Goal: Task Accomplishment & Management: Use online tool/utility

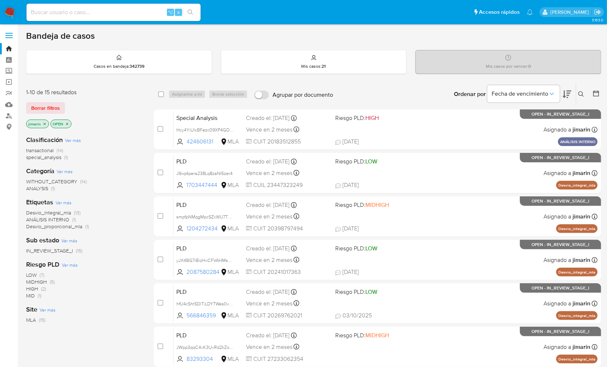
click at [387, 102] on div "Ordenar por Fecha de vencimiento No es posible ordenar los resultados mientras …" at bounding box center [468, 94] width 264 height 22
click at [43, 120] on p "jimarin" at bounding box center [37, 124] width 22 height 8
click at [46, 123] on icon "close-filter" at bounding box center [44, 124] width 4 height 4
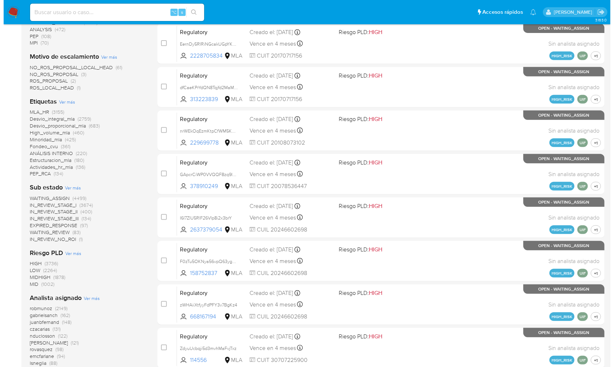
scroll to position [269, 0]
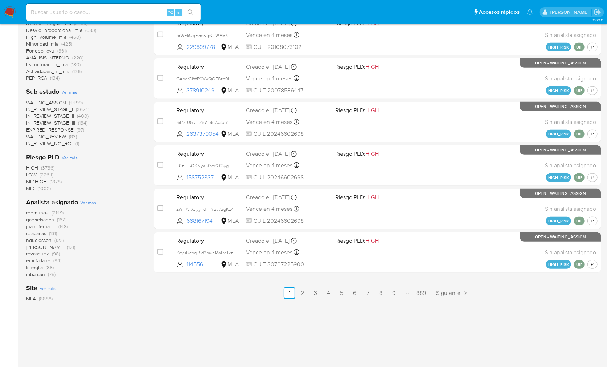
click at [92, 198] on div "Analista asignado Ver más robmunoz (2149) gabrielsanch (162) juanbfernand (148)…" at bounding box center [84, 238] width 116 height 80
click at [86, 200] on span "Ver más" at bounding box center [88, 202] width 16 height 7
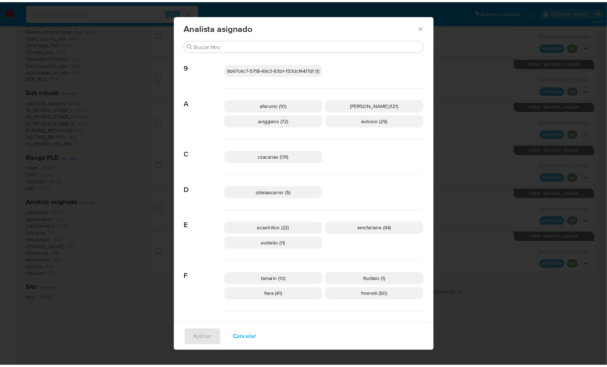
scroll to position [0, 0]
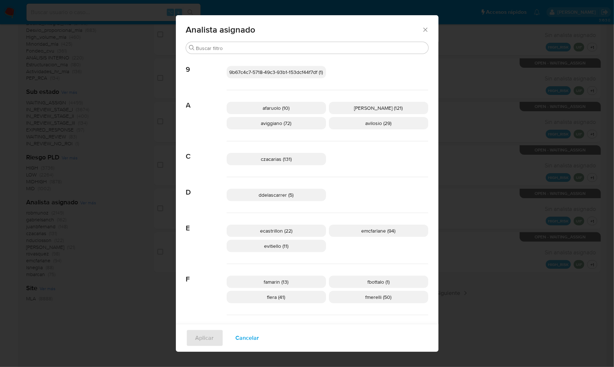
click at [422, 29] on icon "Cerrar" at bounding box center [425, 29] width 7 height 7
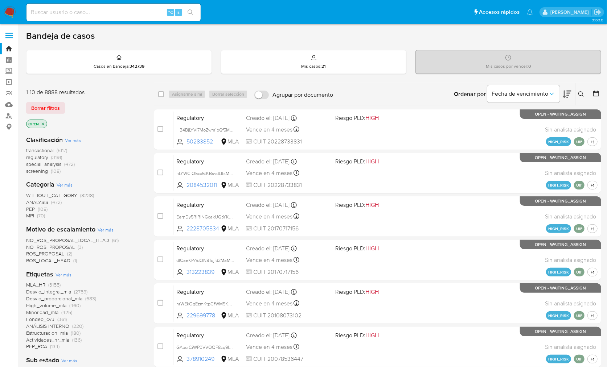
click at [13, 16] on img at bounding box center [10, 12] width 12 height 12
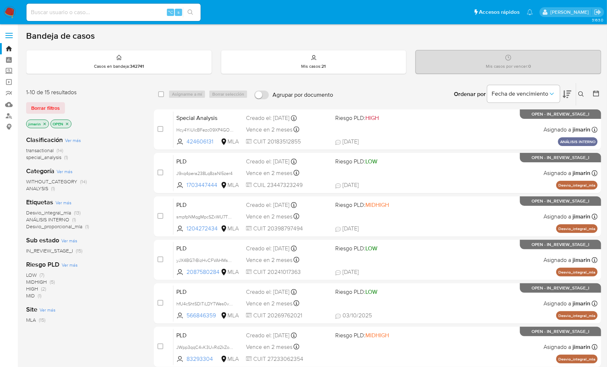
click at [67, 123] on icon "close-filter" at bounding box center [67, 124] width 3 height 3
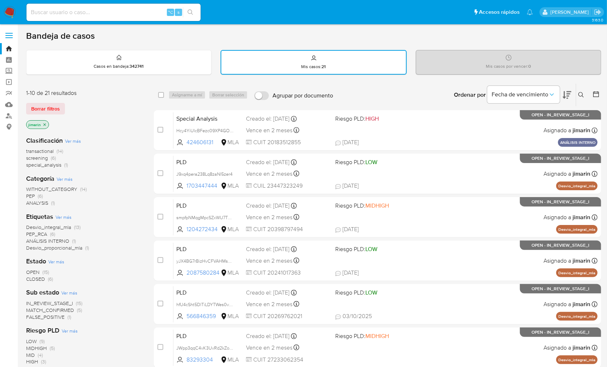
click at [96, 127] on div "jimarin" at bounding box center [84, 125] width 116 height 10
click at [74, 141] on span "Ver más" at bounding box center [73, 141] width 16 height 7
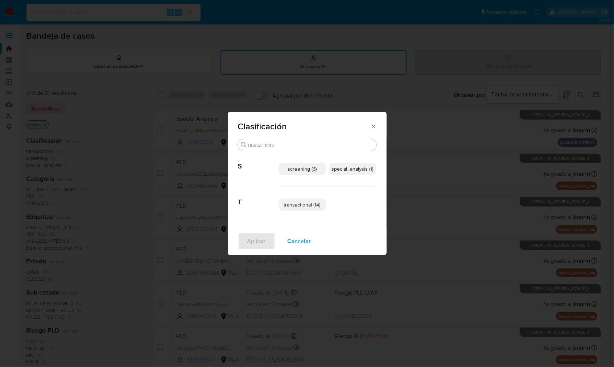
click at [351, 169] on span "special_analysis (1)" at bounding box center [353, 168] width 42 height 7
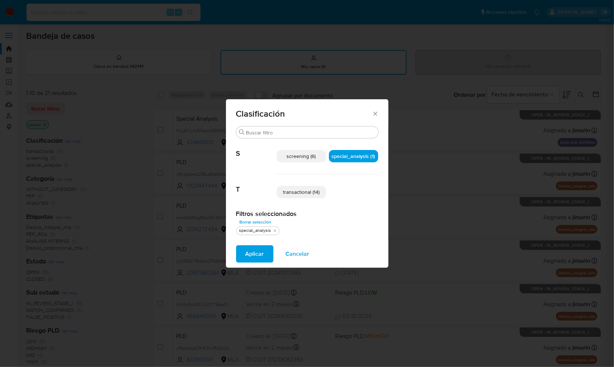
click at [298, 195] on span "transactional (14)" at bounding box center [301, 192] width 37 height 7
click at [263, 242] on div "Aplicar Cancelar" at bounding box center [307, 254] width 162 height 28
click at [261, 247] on span "Aplicar" at bounding box center [254, 254] width 18 height 16
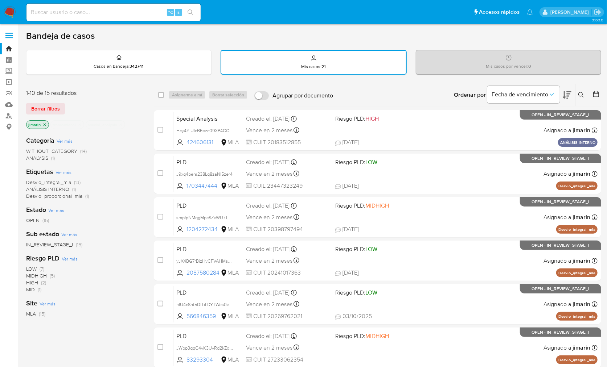
click at [108, 89] on div "1-10 de 15 resultados" at bounding box center [84, 93] width 116 height 8
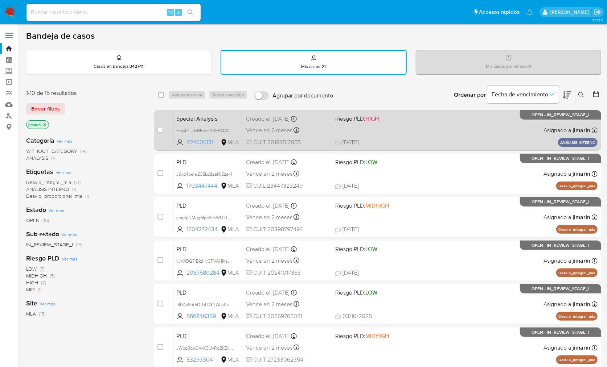
click at [489, 137] on div "Special Analysis Hcy4YiUlcBFezc09XP4GOoj0 424606131 MLA Riesgo PLD: HIGH Creado…" at bounding box center [385, 130] width 424 height 37
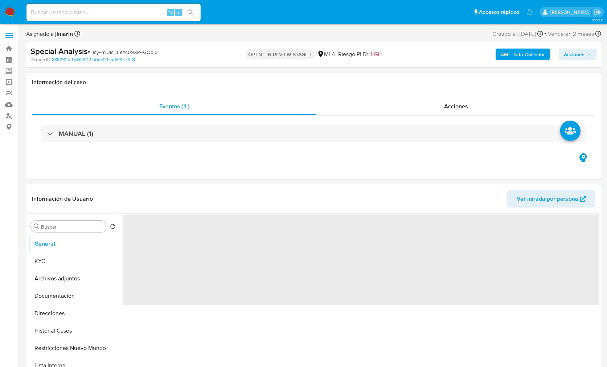
select select "10"
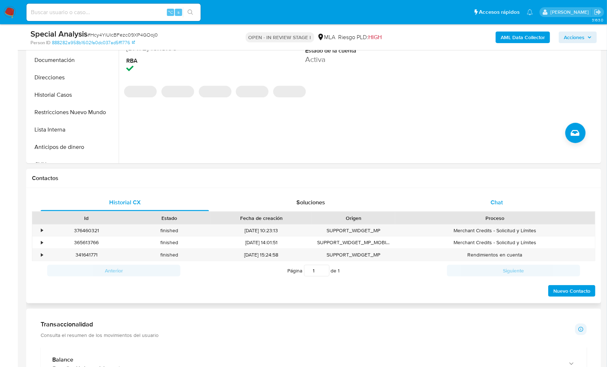
drag, startPoint x: 506, startPoint y: 202, endPoint x: 512, endPoint y: 202, distance: 5.5
click at [507, 202] on div "Chat" at bounding box center [496, 202] width 168 height 17
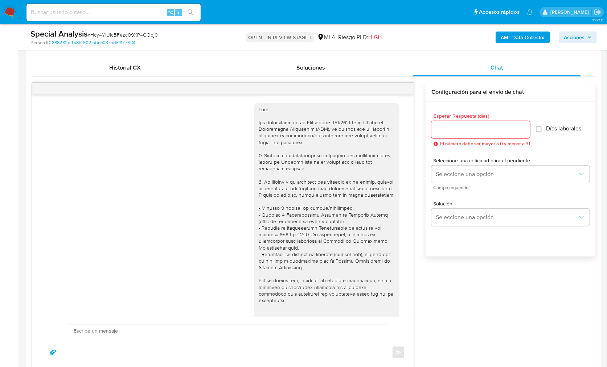
scroll to position [603, 0]
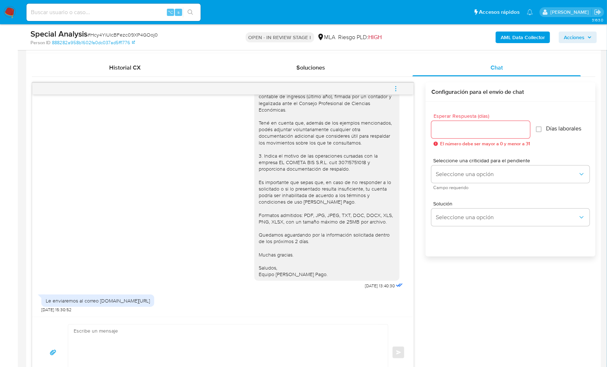
click at [521, 318] on div "17/09/2025 14:48:31 Hola buen dia, soy gerente de la empresa EL COMETA BIS SRL …" at bounding box center [313, 236] width 563 height 306
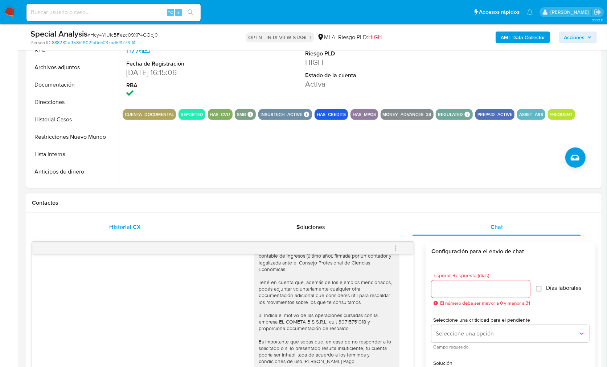
click at [118, 220] on div "Historial CX" at bounding box center [125, 227] width 168 height 17
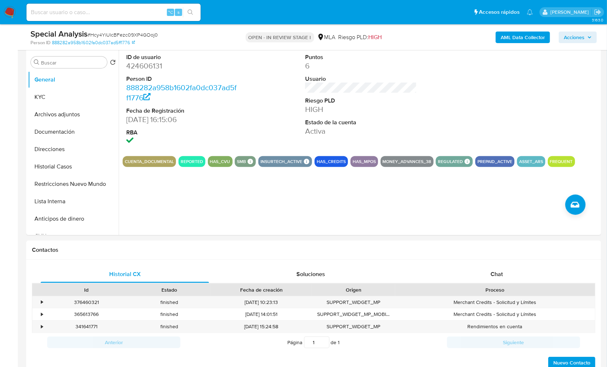
scroll to position [37, 0]
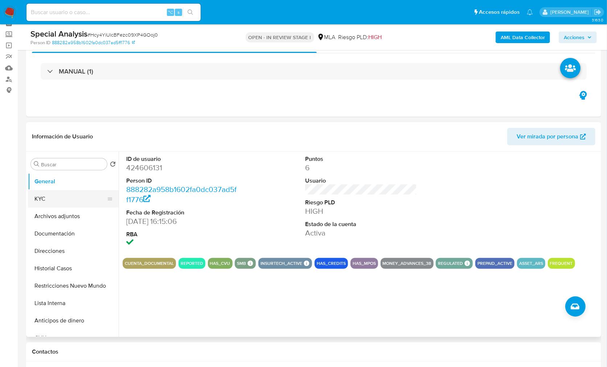
drag, startPoint x: 71, startPoint y: 203, endPoint x: 93, endPoint y: 206, distance: 22.3
click at [71, 203] on button "KYC" at bounding box center [70, 198] width 85 height 17
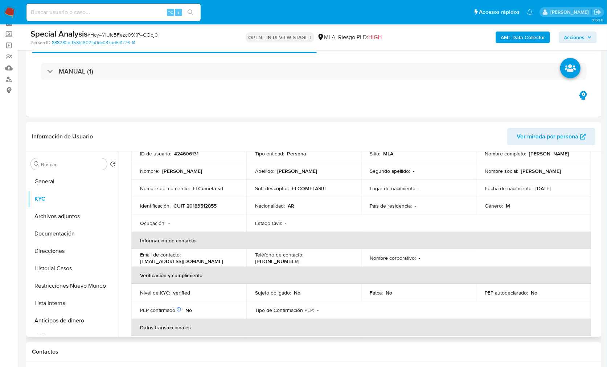
scroll to position [65, 0]
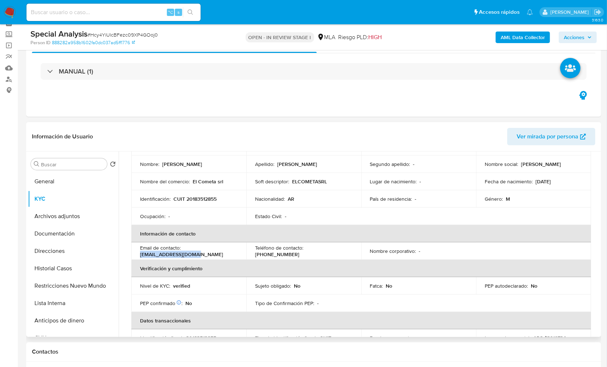
drag, startPoint x: 196, startPoint y: 254, endPoint x: 139, endPoint y: 256, distance: 57.3
click at [139, 256] on td "Email de contacto : elcometasrl@gmail.com" at bounding box center [188, 251] width 115 height 17
copy p "elcometasrl@gmail.com"
click at [80, 291] on button "Restricciones Nuevo Mundo" at bounding box center [70, 285] width 85 height 17
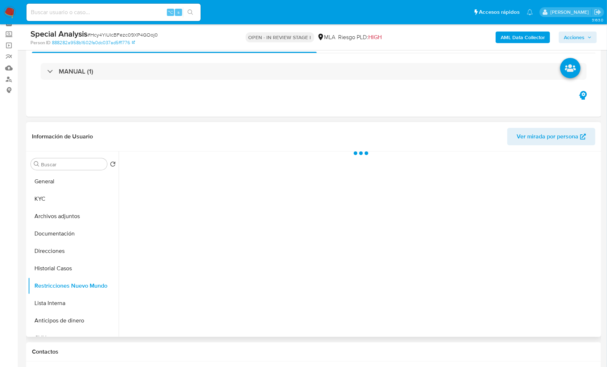
scroll to position [0, 0]
